Goal: Task Accomplishment & Management: Use online tool/utility

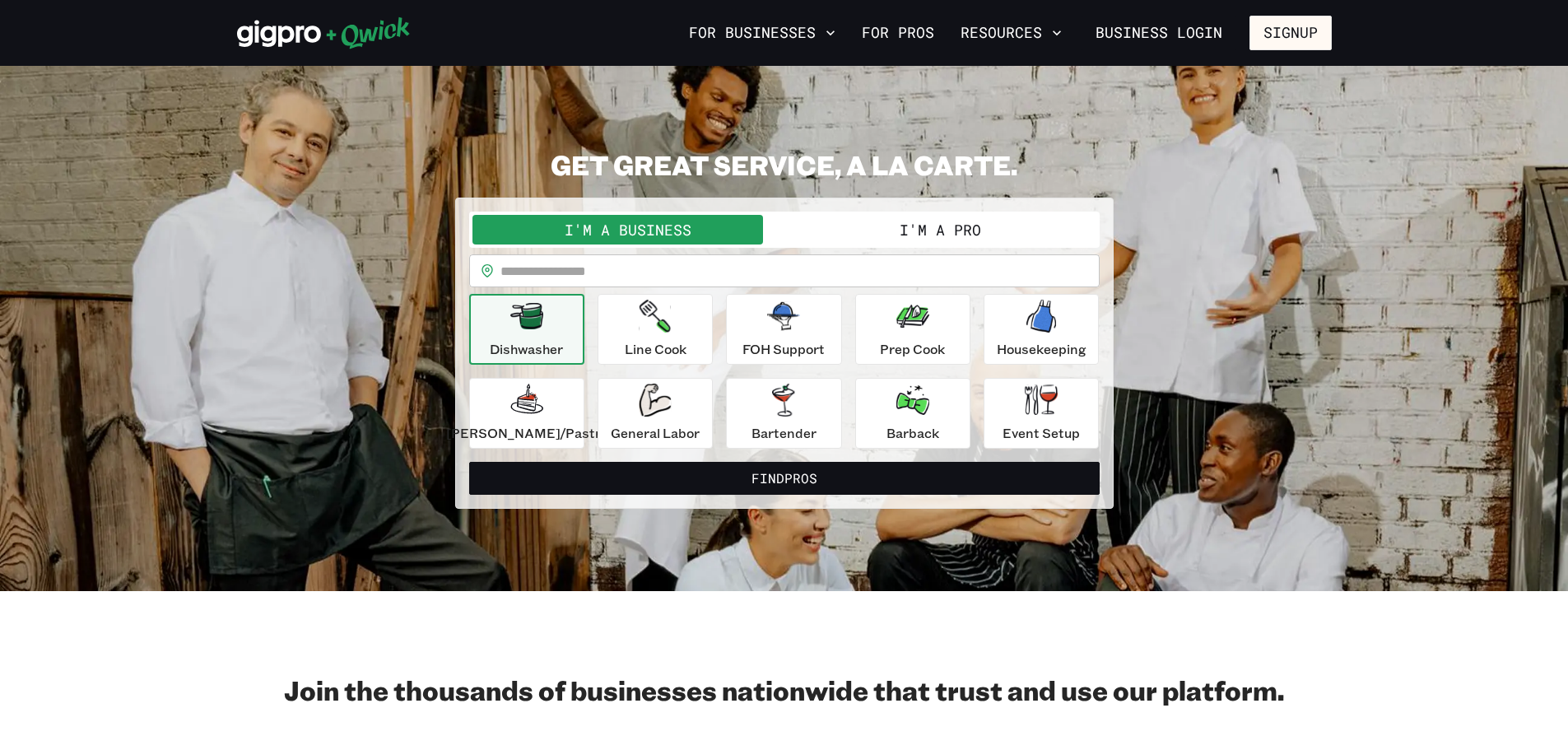
click at [1011, 236] on button "I'm a Pro" at bounding box center [941, 230] width 312 height 30
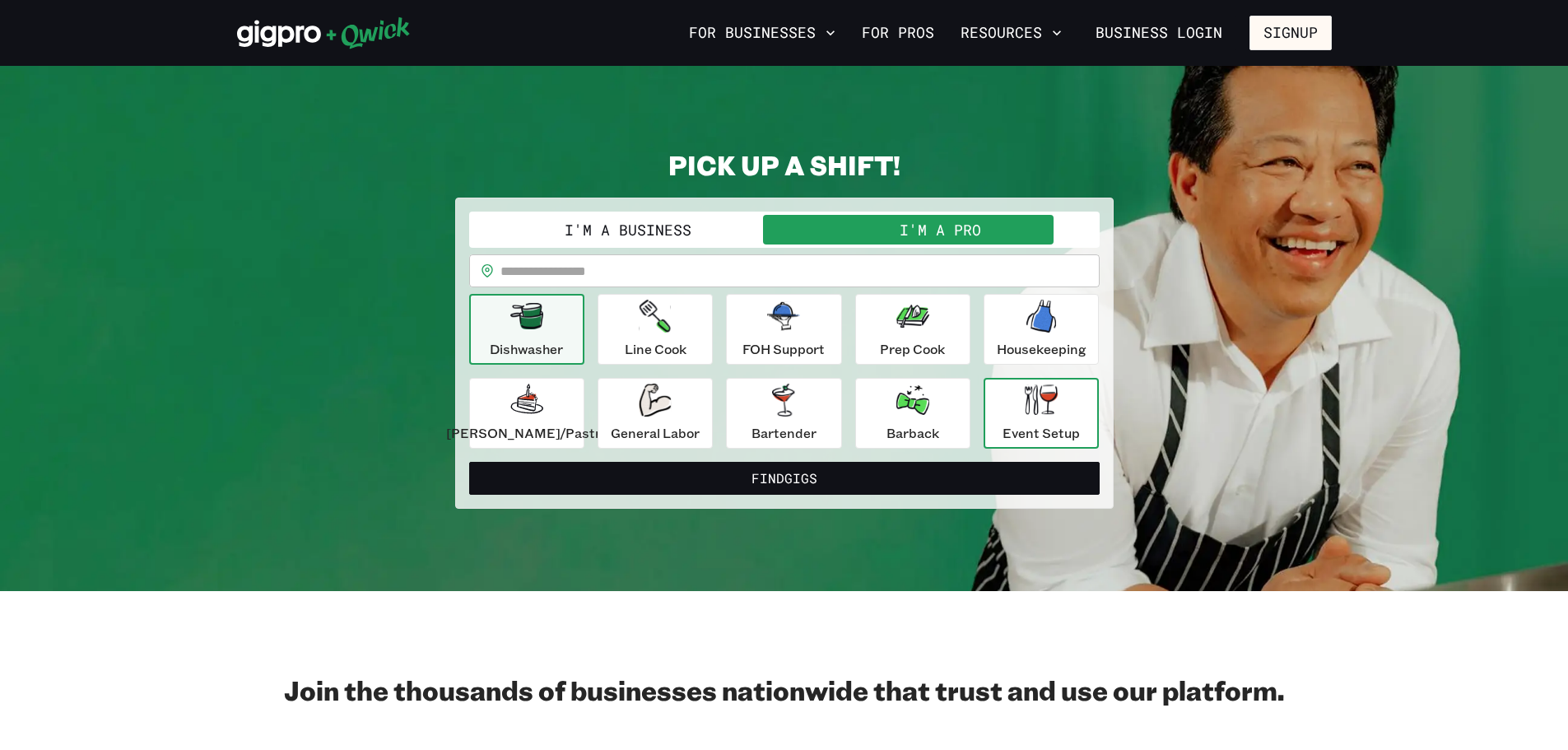
click at [1060, 421] on div "Event Setup" at bounding box center [1041, 413] width 78 height 59
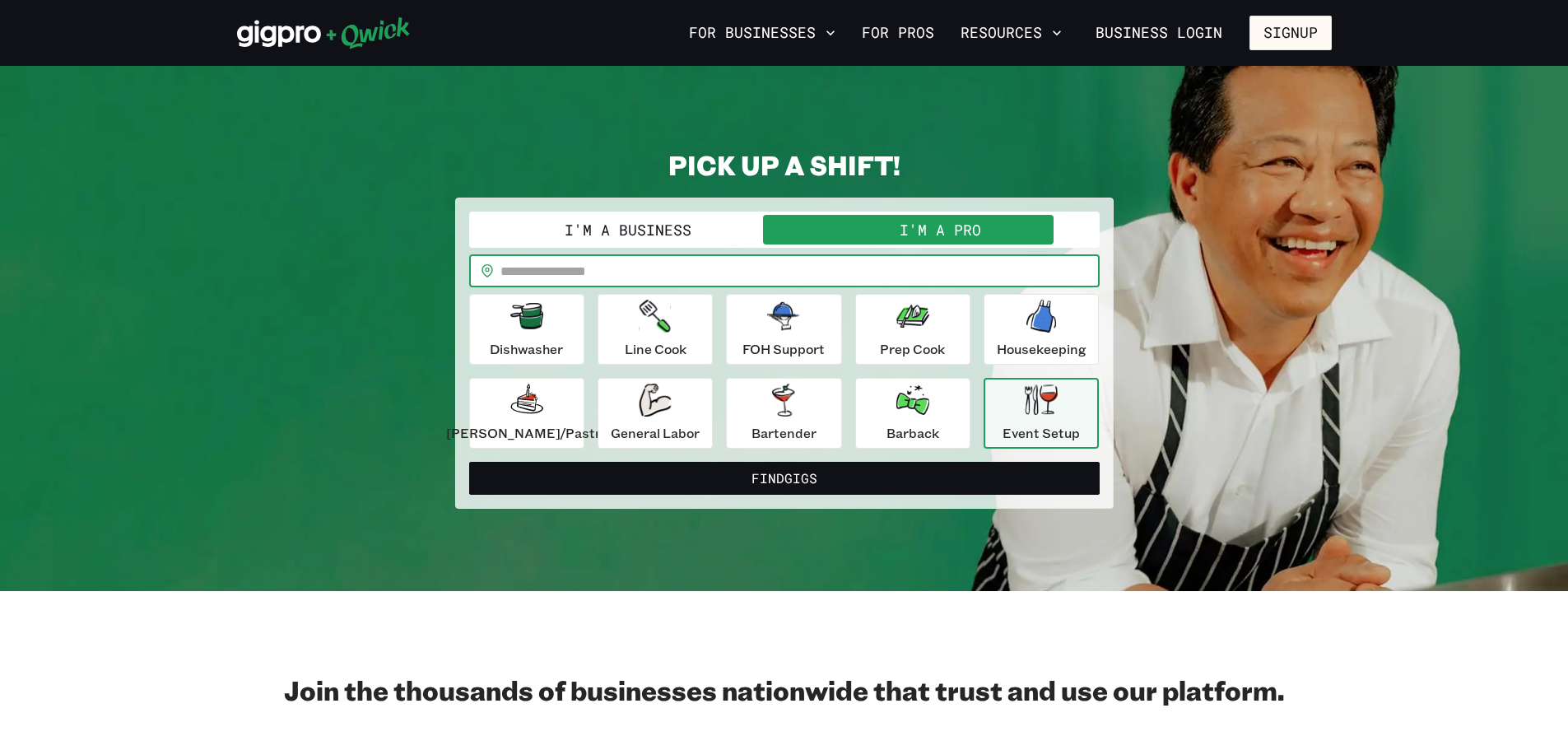
click at [630, 260] on input "text" at bounding box center [800, 271] width 600 height 33
click at [637, 275] on input "text" at bounding box center [800, 271] width 600 height 33
type input "*****"
click at [469, 462] on button "Find Gigs" at bounding box center [784, 478] width 630 height 33
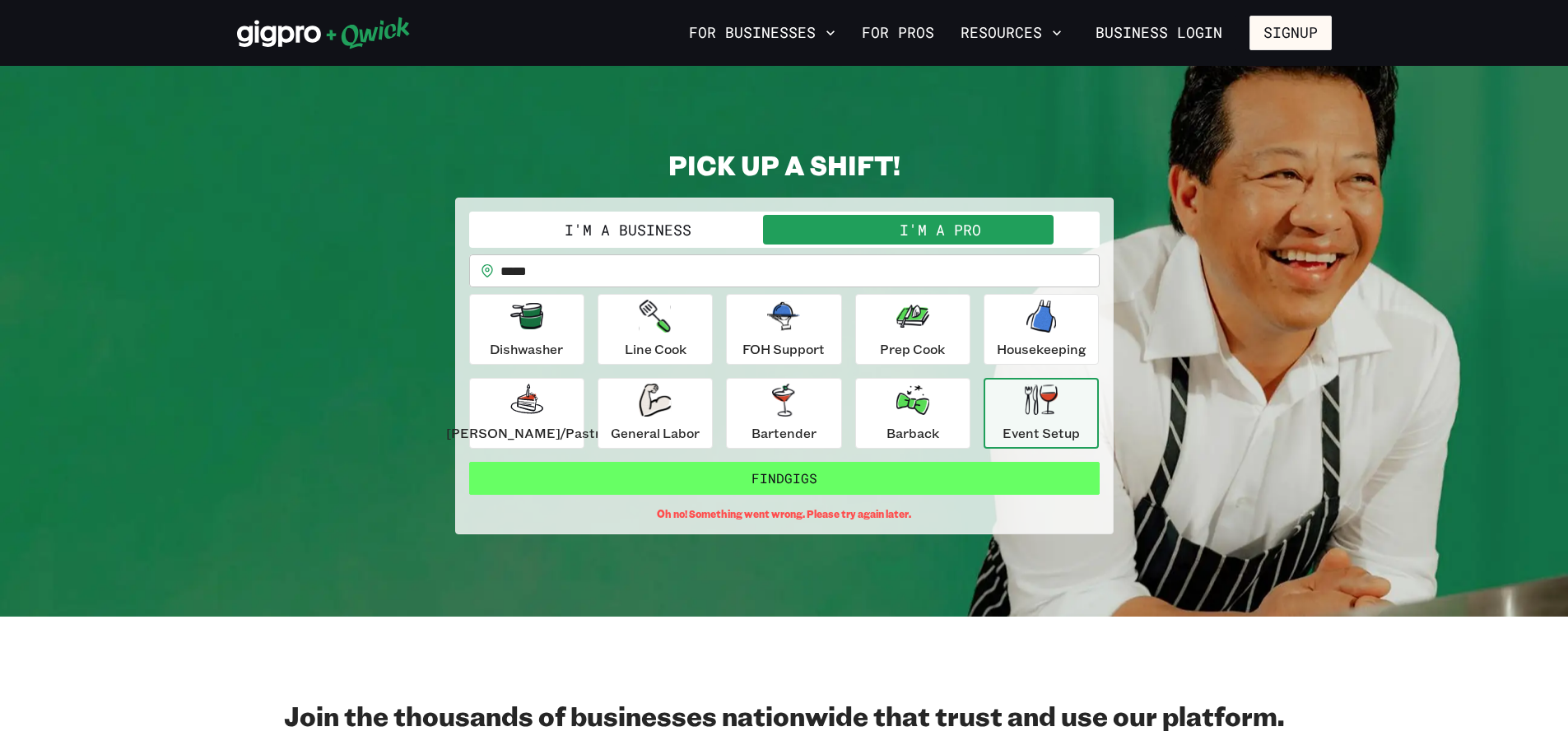
click at [740, 480] on button "Find Gigs" at bounding box center [784, 478] width 630 height 33
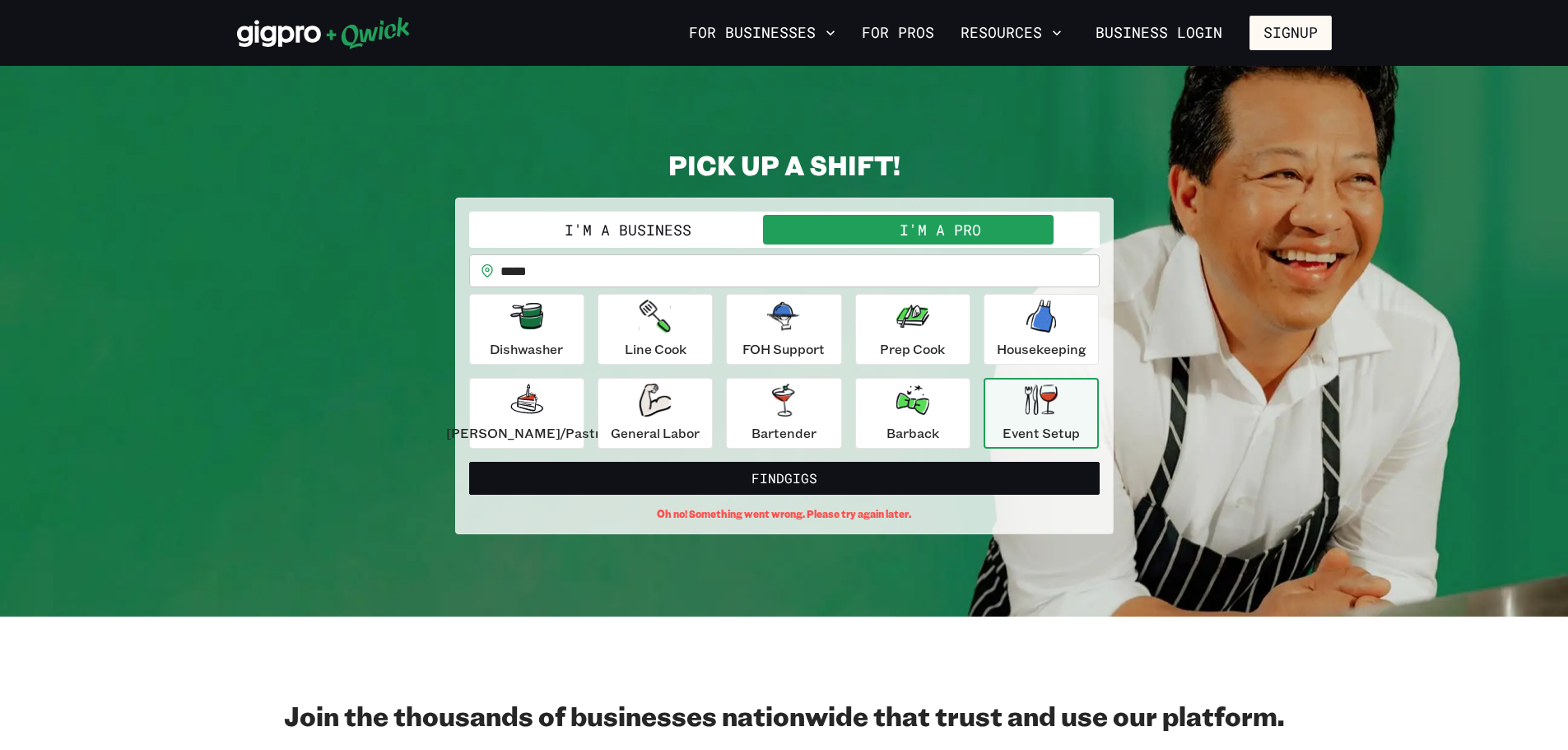
click at [1028, 407] on icon "button" at bounding box center [1041, 399] width 33 height 30
click at [898, 428] on p "Barback" at bounding box center [912, 432] width 53 height 19
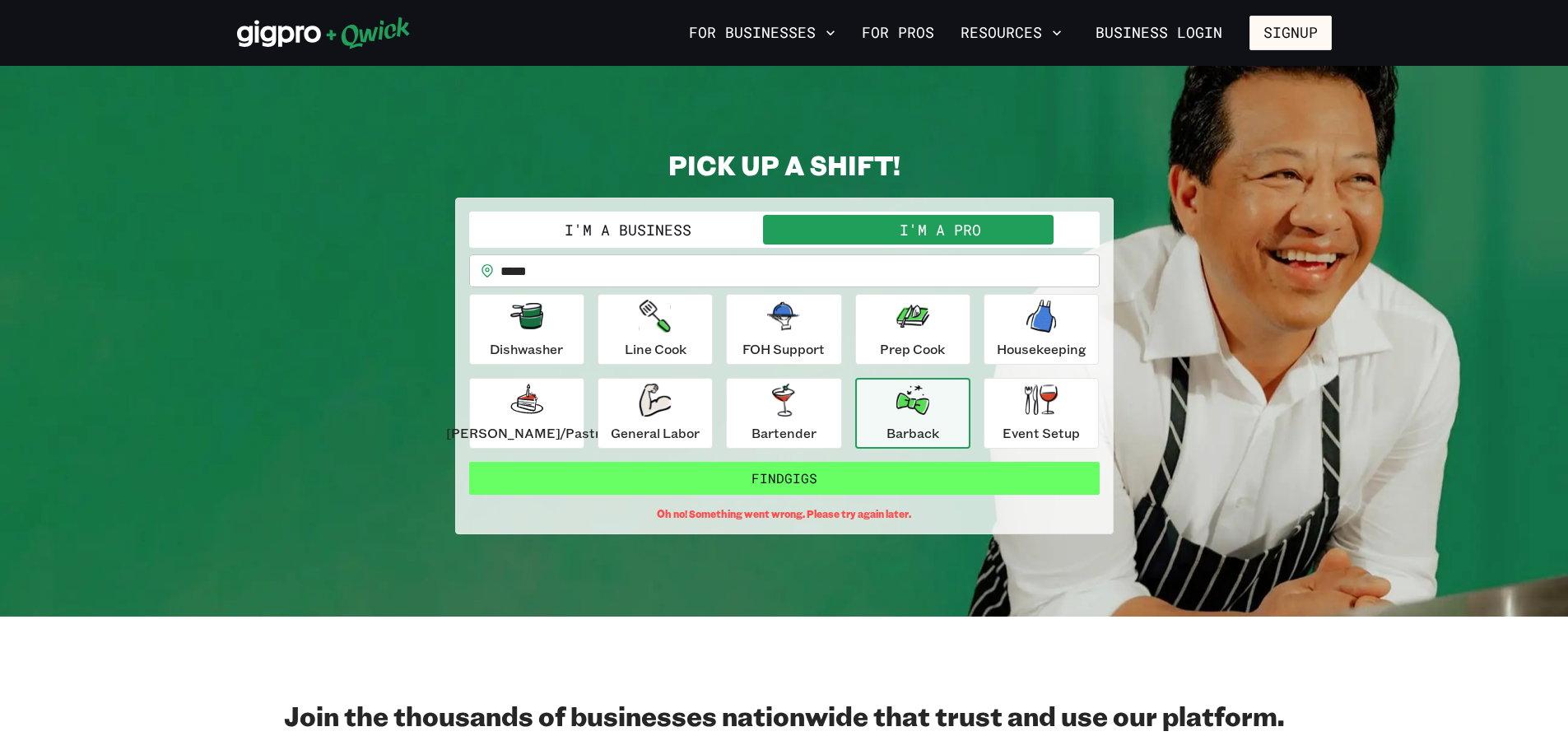
click at [853, 483] on button "Find Gigs" at bounding box center [784, 478] width 630 height 33
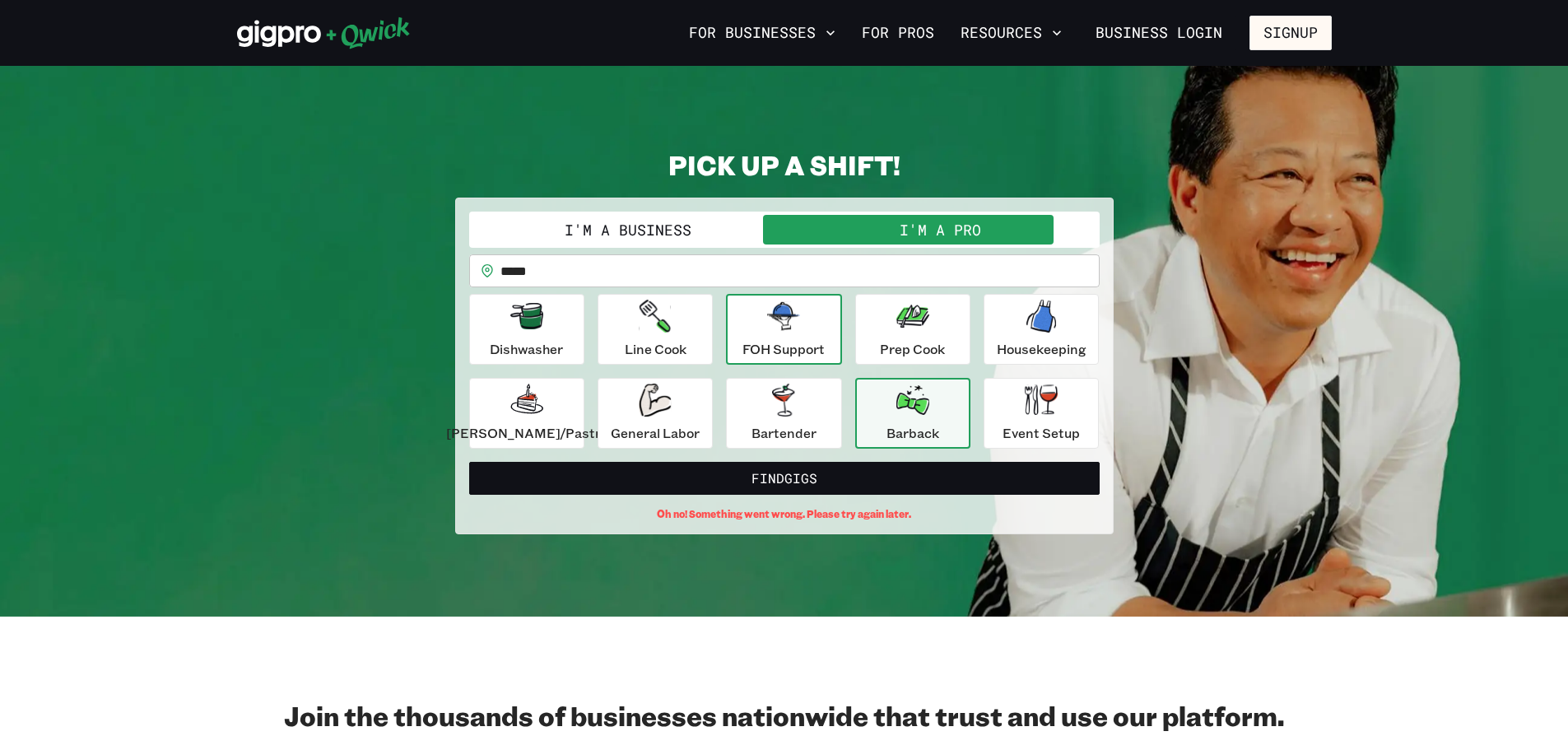
drag, startPoint x: 784, startPoint y: 331, endPoint x: 773, endPoint y: 351, distance: 22.8
click at [784, 333] on div "FOH Support" at bounding box center [784, 329] width 82 height 59
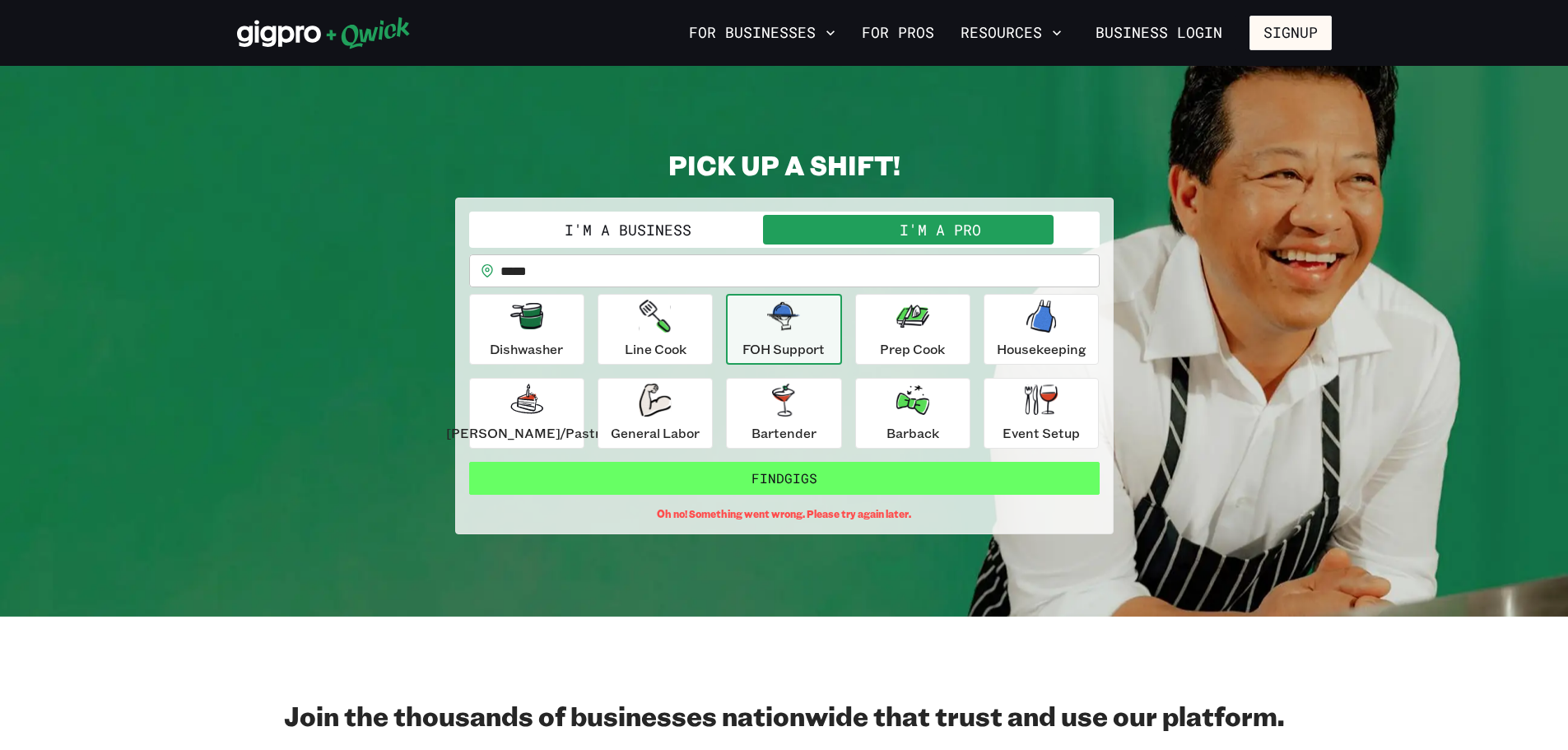
click at [764, 471] on button "Find Gigs" at bounding box center [784, 478] width 630 height 33
